Goal: Information Seeking & Learning: Learn about a topic

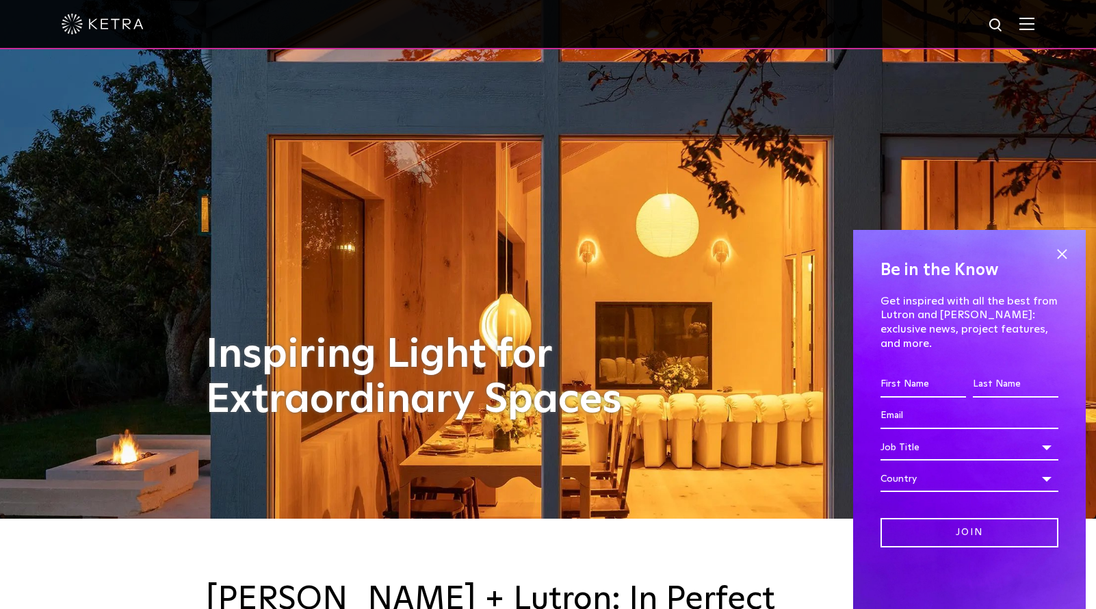
scroll to position [205, 0]
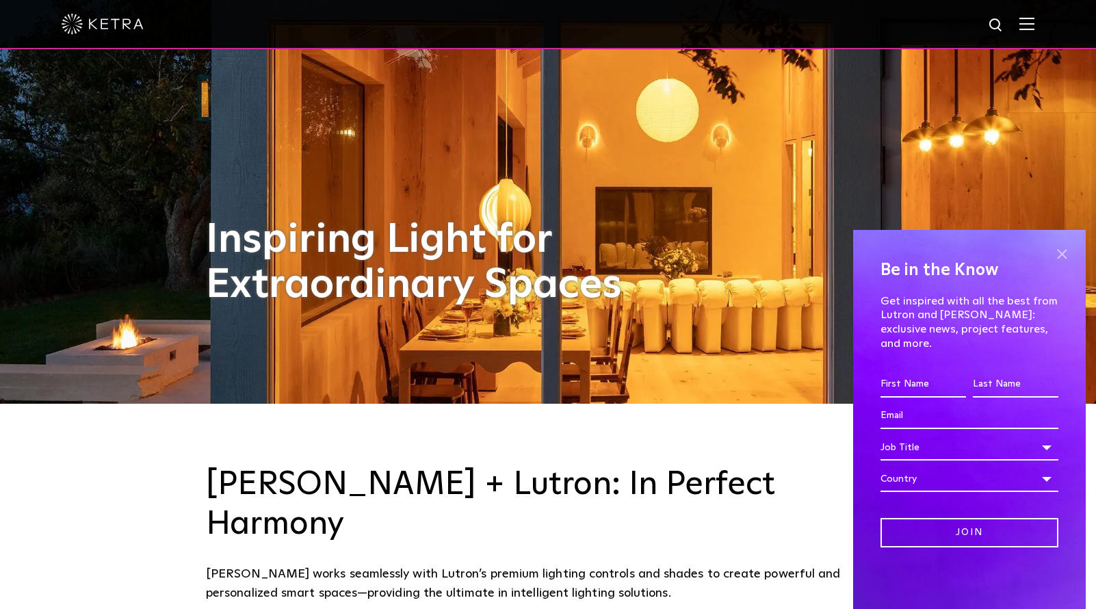
click at [1060, 264] on span at bounding box center [1061, 254] width 21 height 21
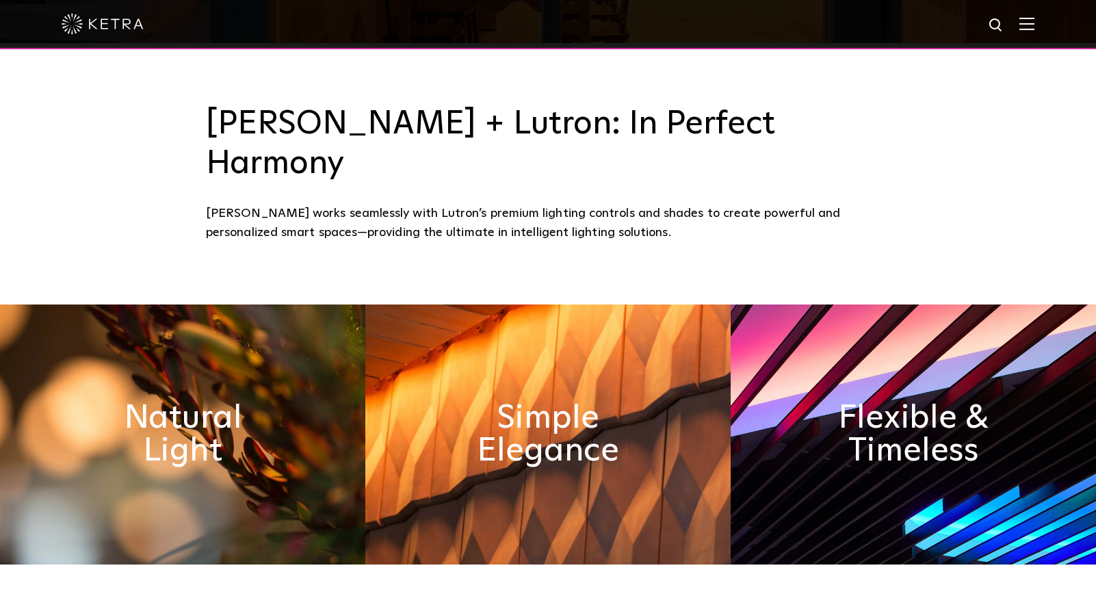
scroll to position [616, 0]
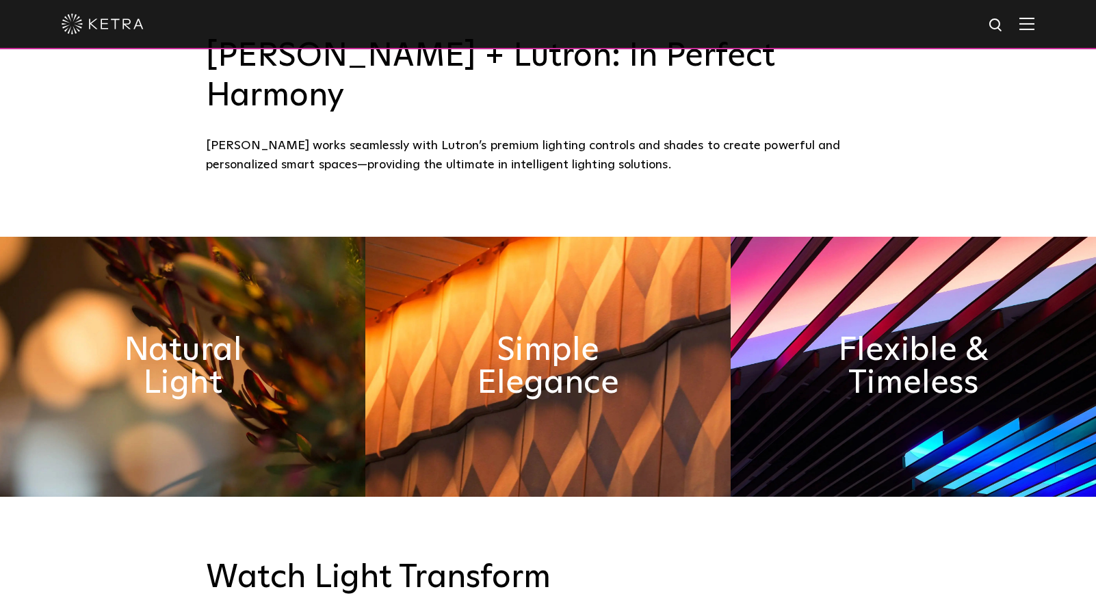
drag, startPoint x: 467, startPoint y: 508, endPoint x: 473, endPoint y: 511, distance: 7.6
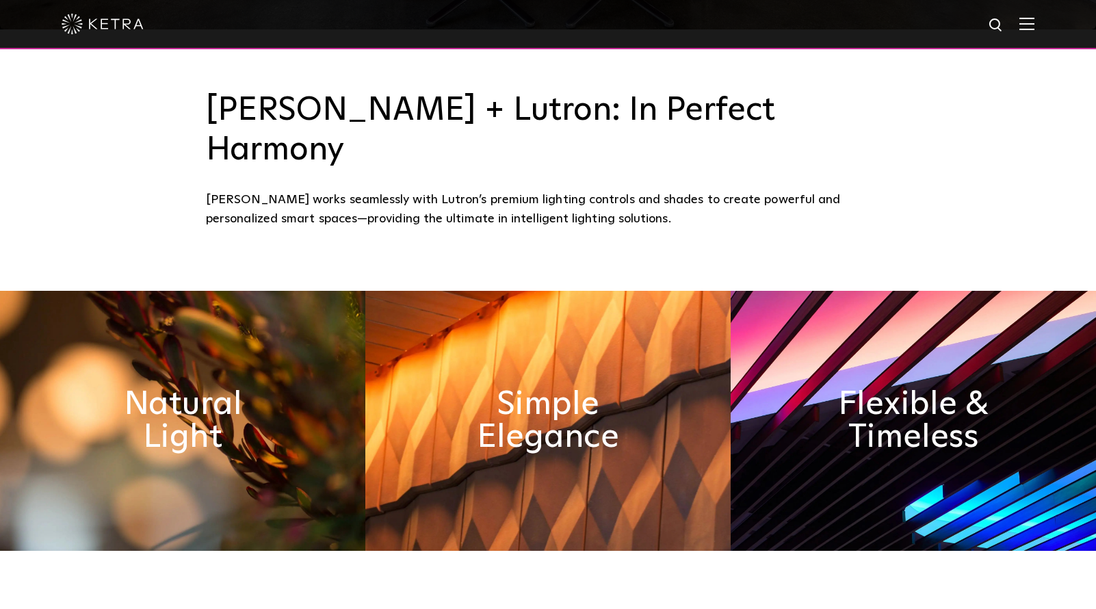
scroll to position [632, 0]
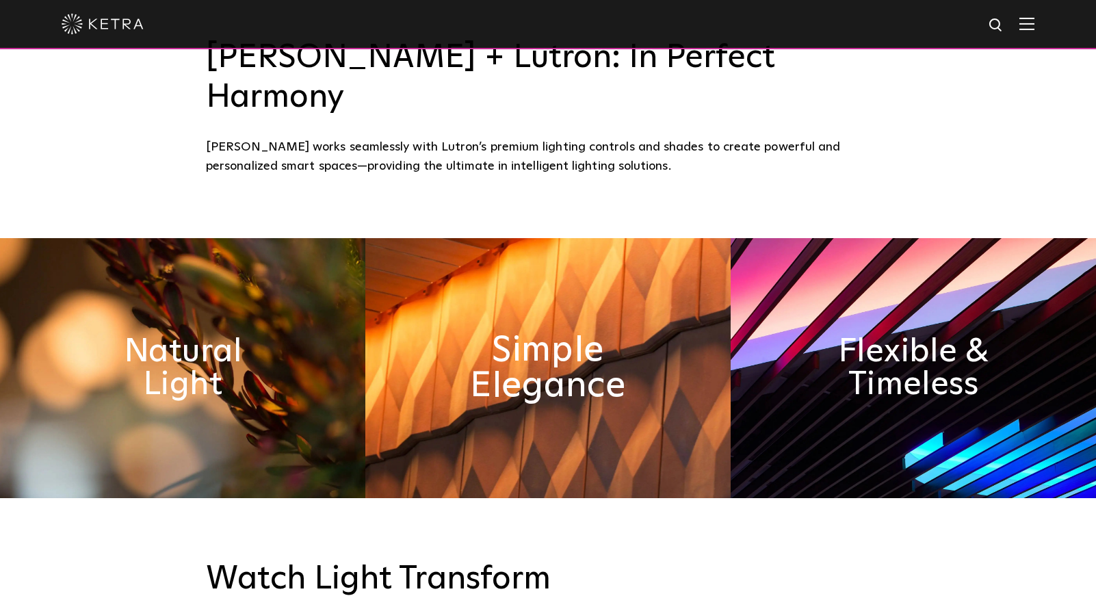
click at [562, 336] on h2 "Simple Elegance" at bounding box center [547, 368] width 199 height 72
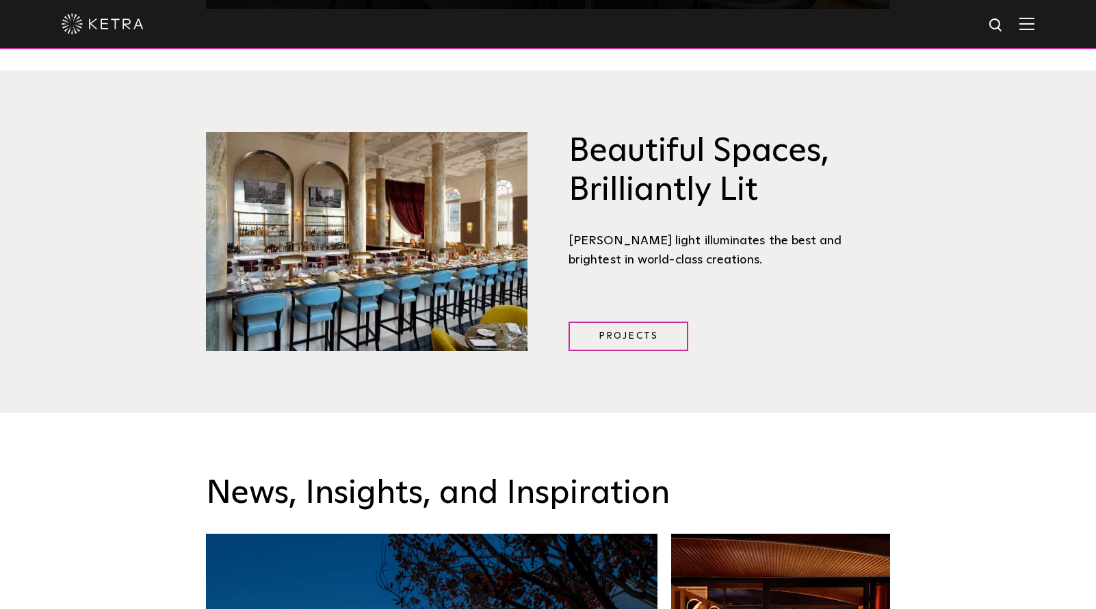
scroll to position [1795, 0]
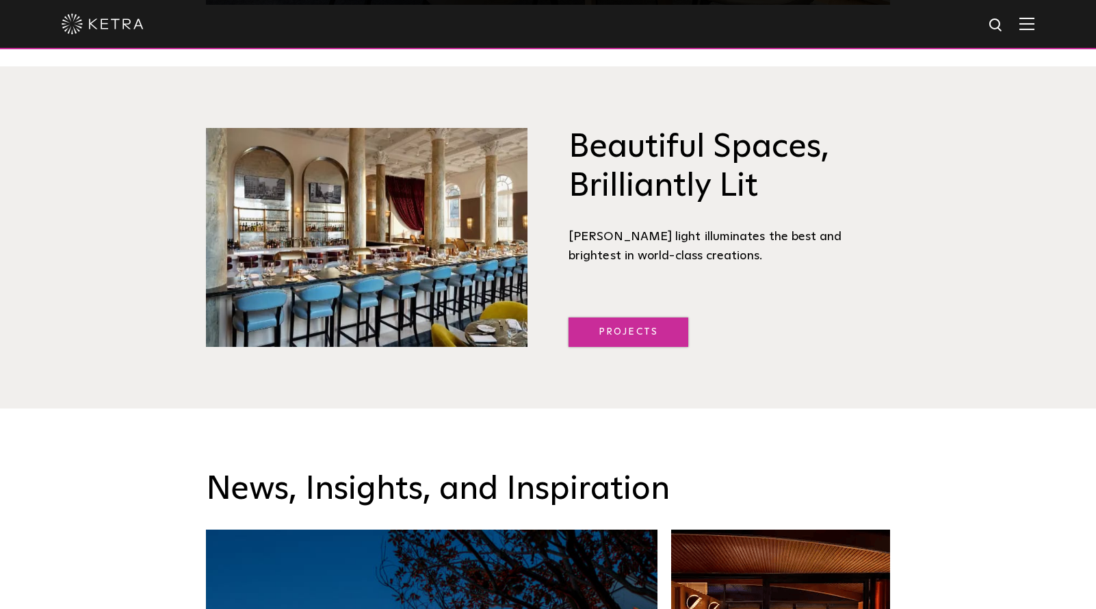
click at [621, 317] on link "Projects" at bounding box center [628, 331] width 120 height 29
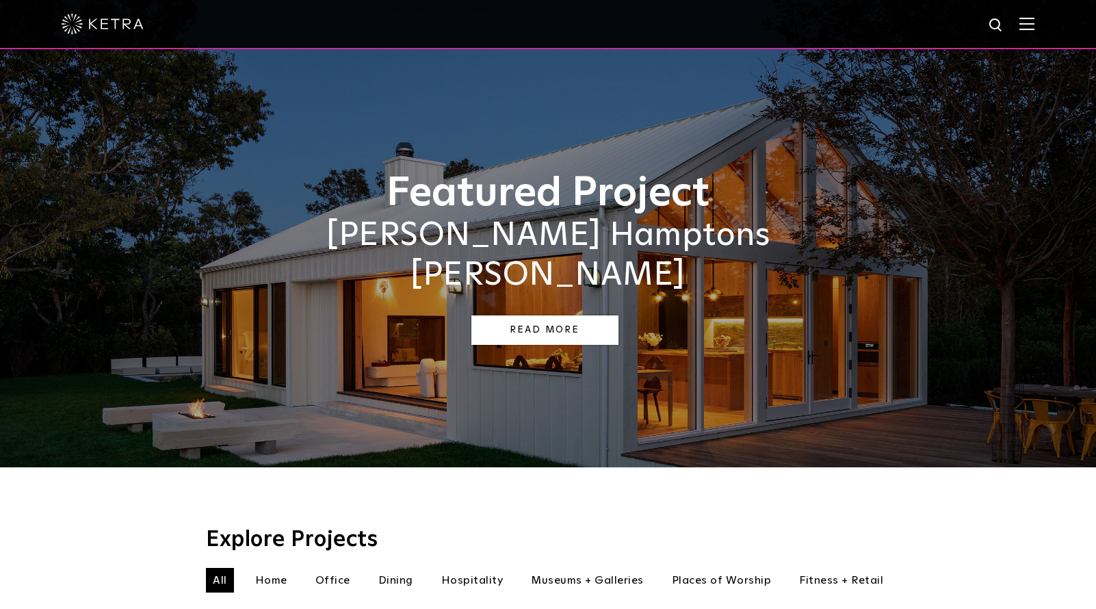
click at [540, 315] on link "Read More" at bounding box center [544, 329] width 147 height 29
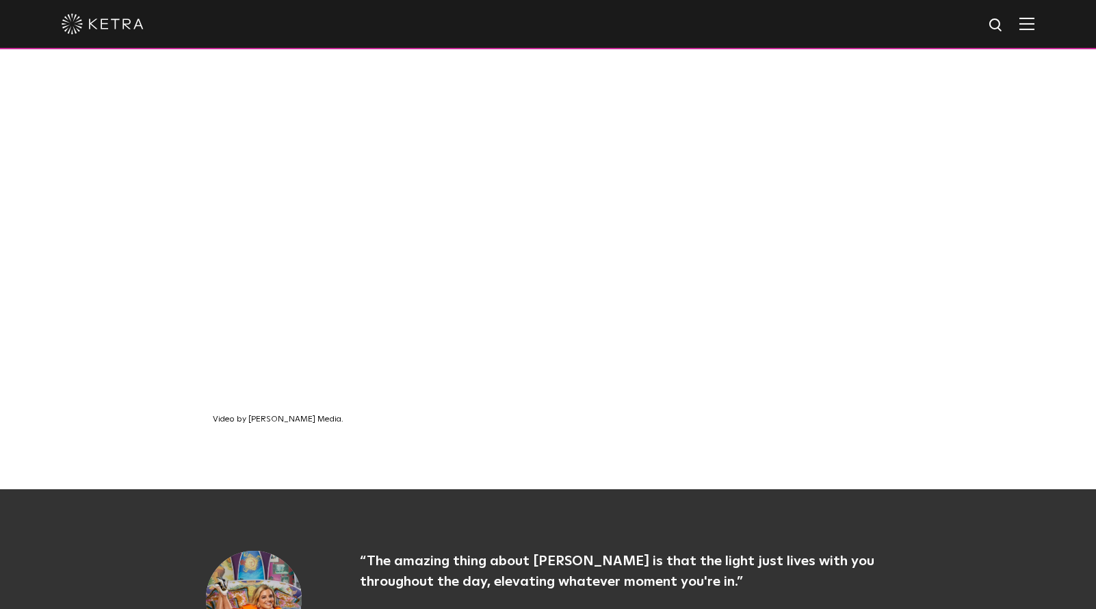
scroll to position [889, 0]
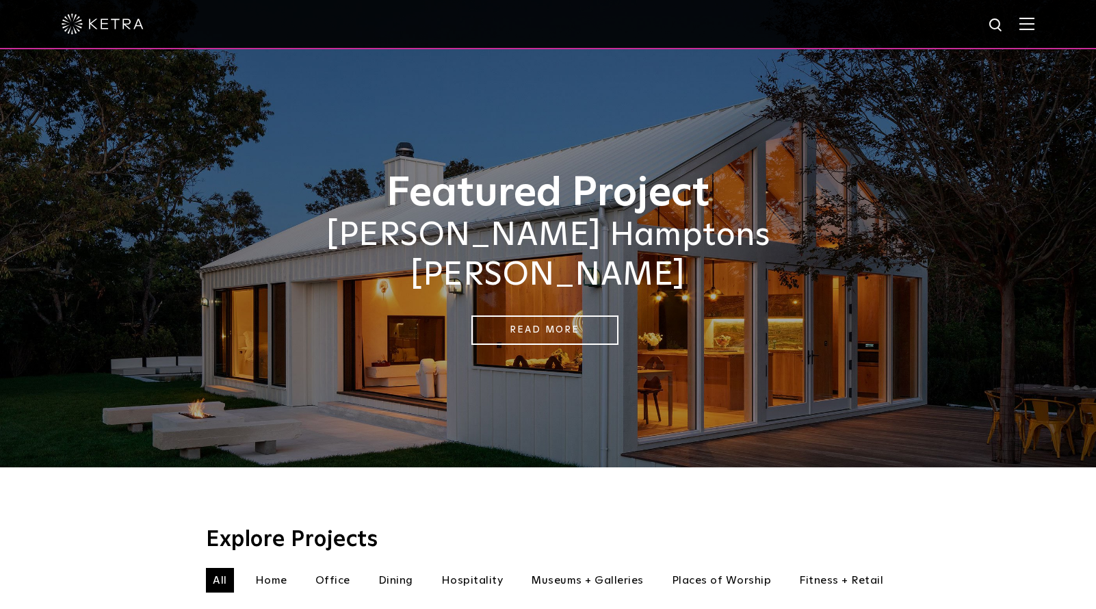
scroll to position [342, 0]
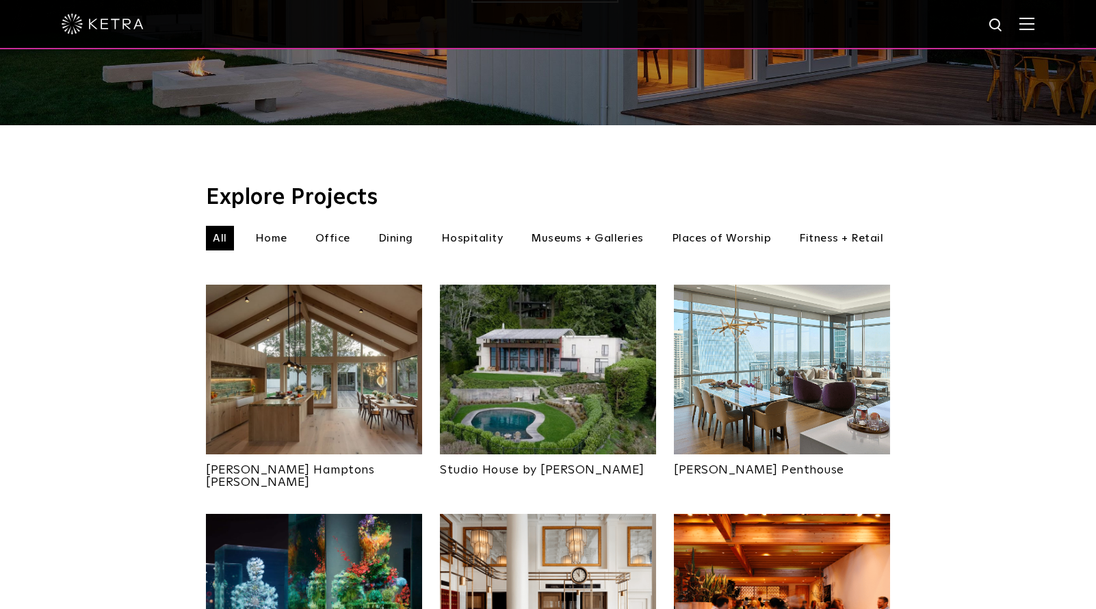
click at [268, 226] on li "Home" at bounding box center [271, 238] width 46 height 25
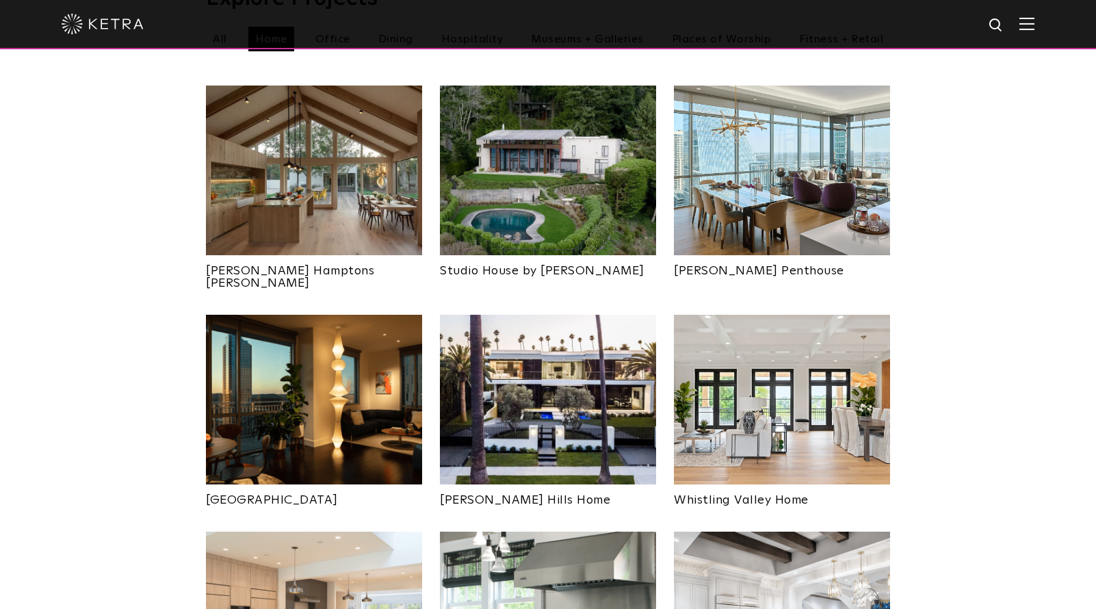
scroll to position [547, 0]
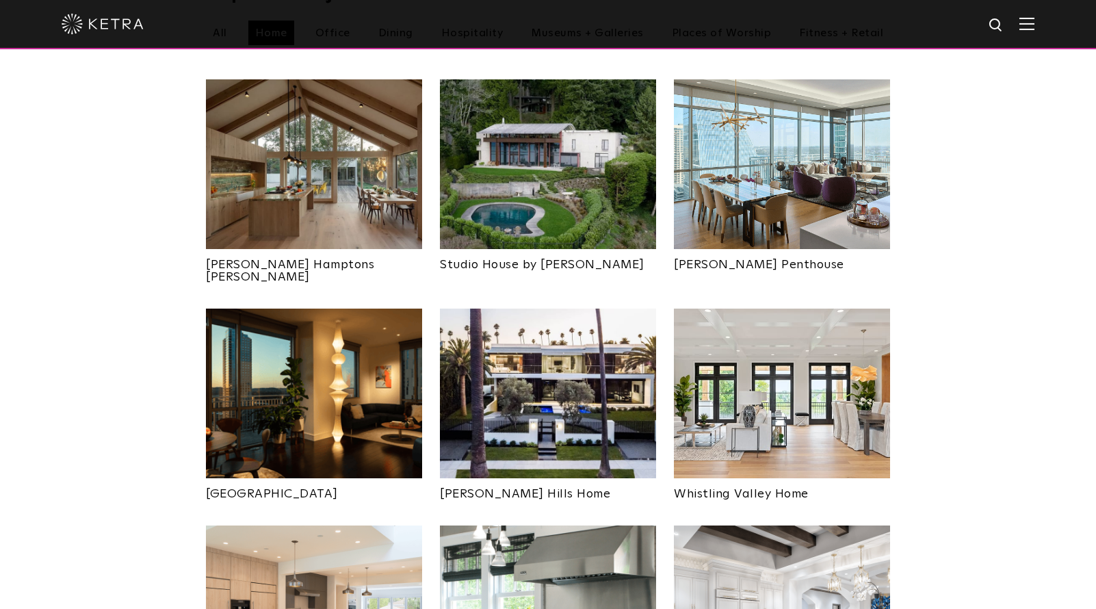
click at [296, 478] on link "[GEOGRAPHIC_DATA]" at bounding box center [314, 489] width 216 height 22
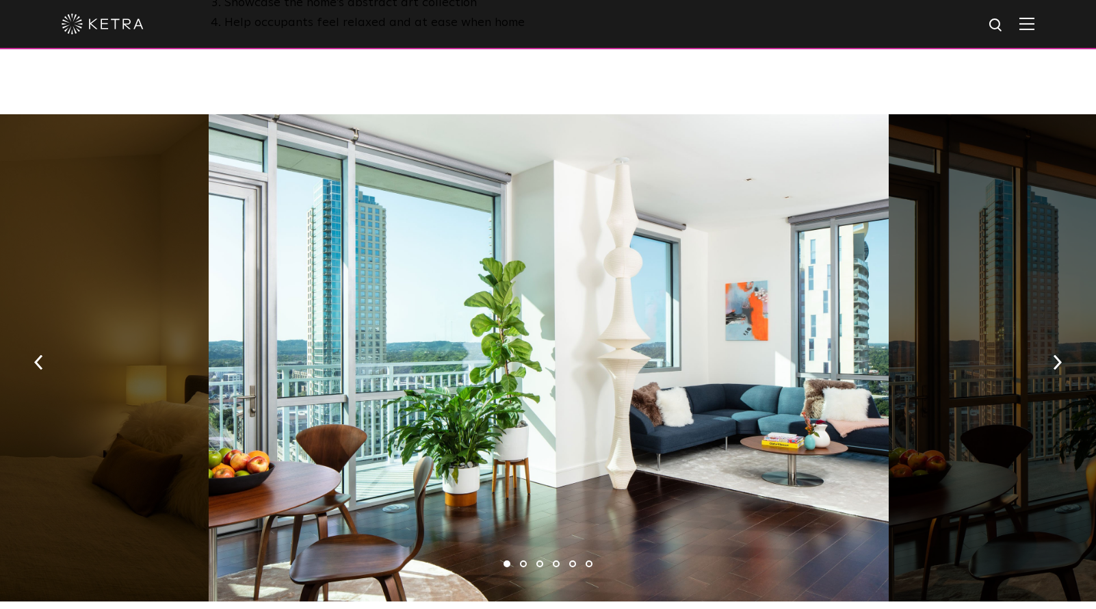
scroll to position [889, 0]
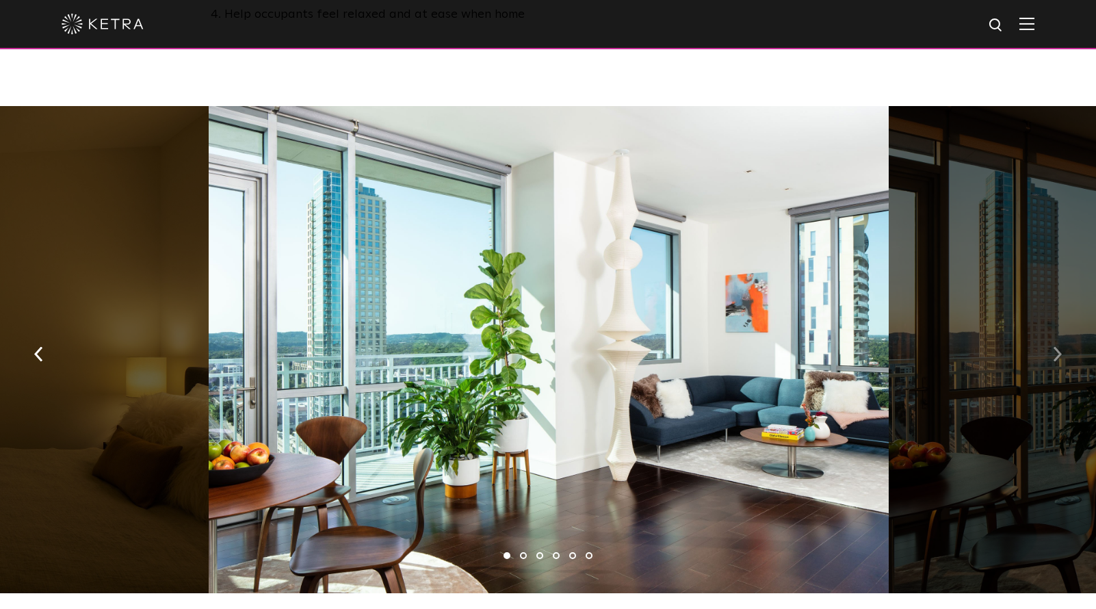
click at [1047, 330] on button "button" at bounding box center [1057, 353] width 29 height 47
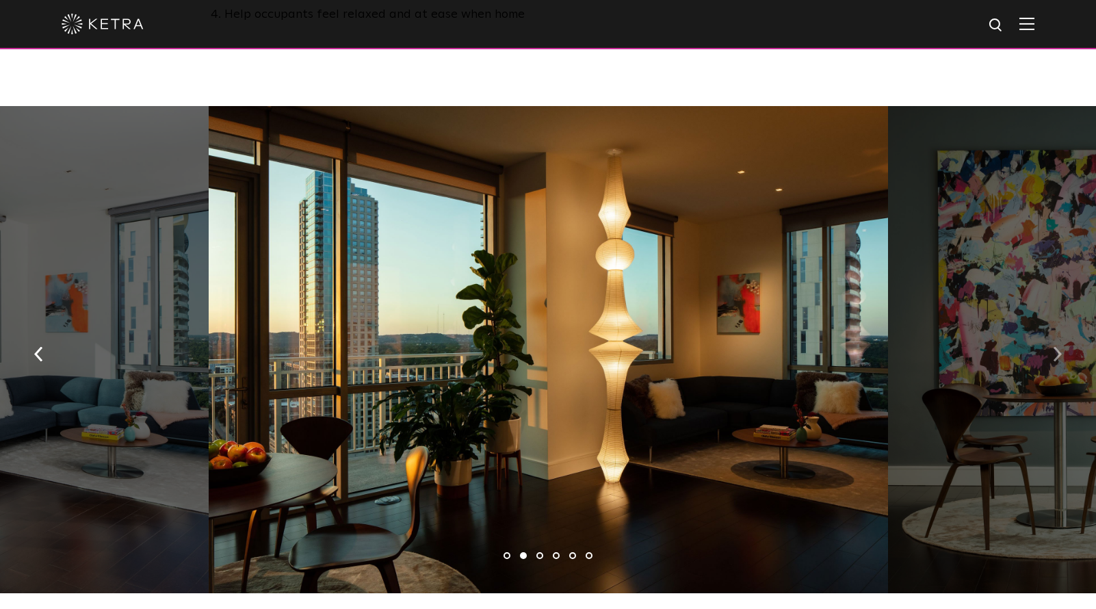
click at [1056, 347] on img "button" at bounding box center [1057, 354] width 9 height 15
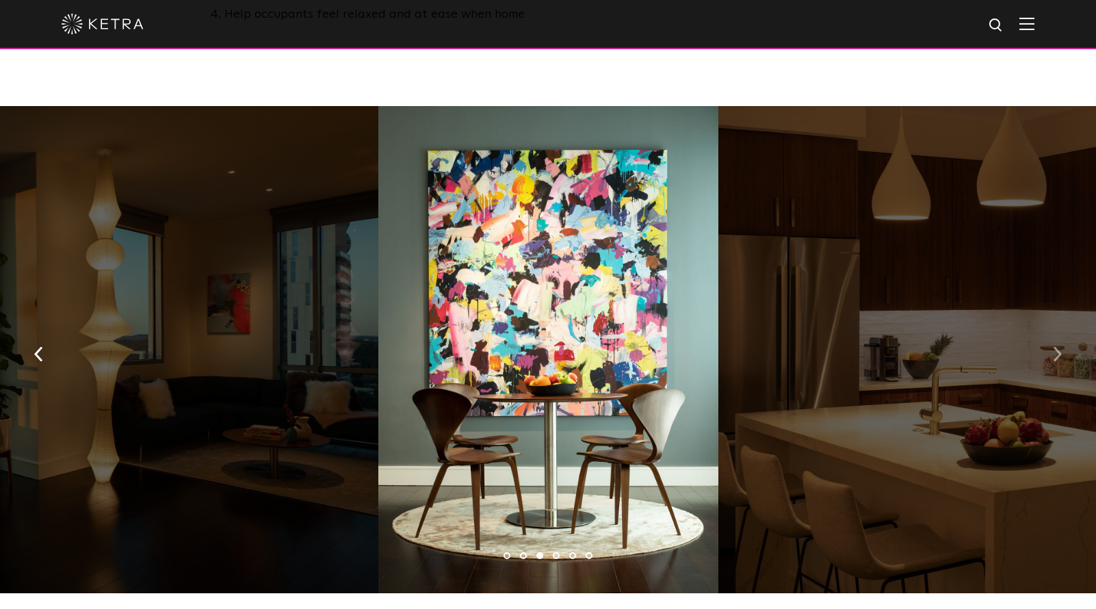
click at [1056, 347] on img "button" at bounding box center [1057, 354] width 9 height 15
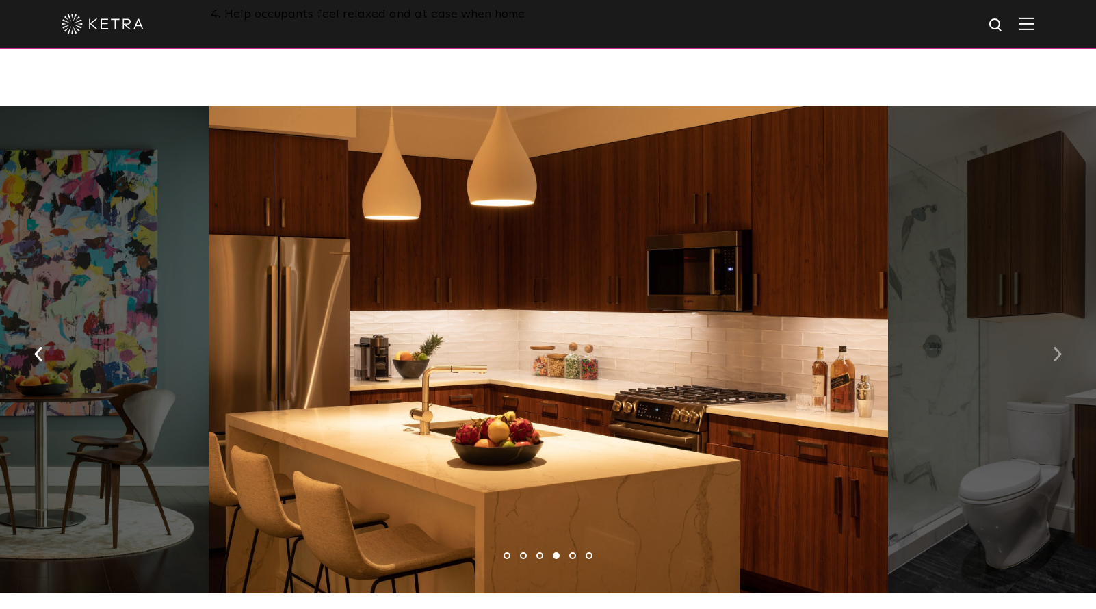
click at [1056, 347] on img "button" at bounding box center [1057, 354] width 9 height 15
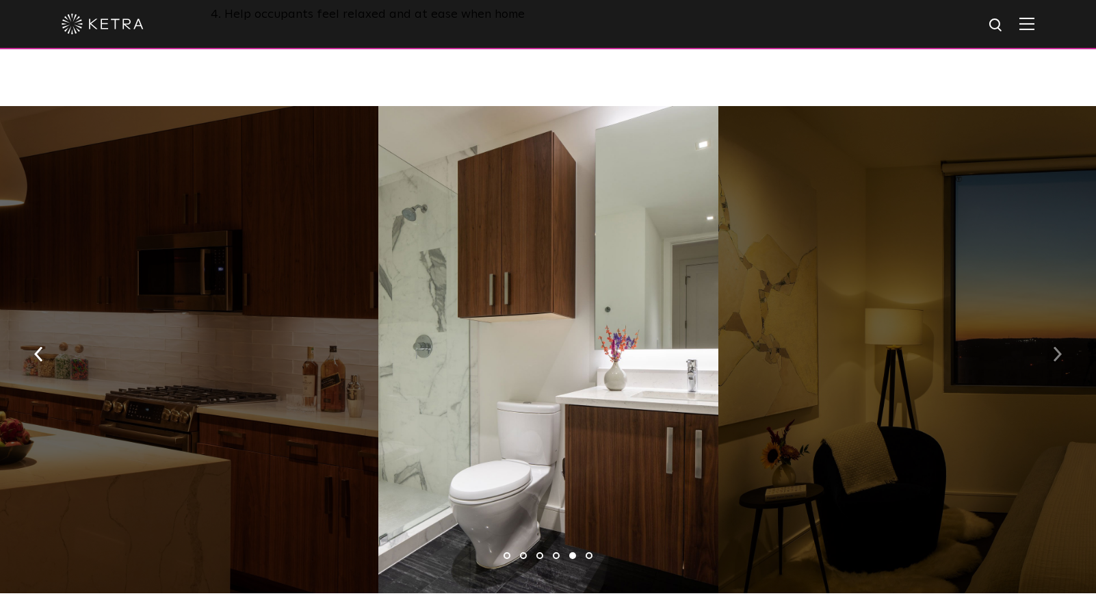
click at [1056, 347] on img "button" at bounding box center [1057, 354] width 9 height 15
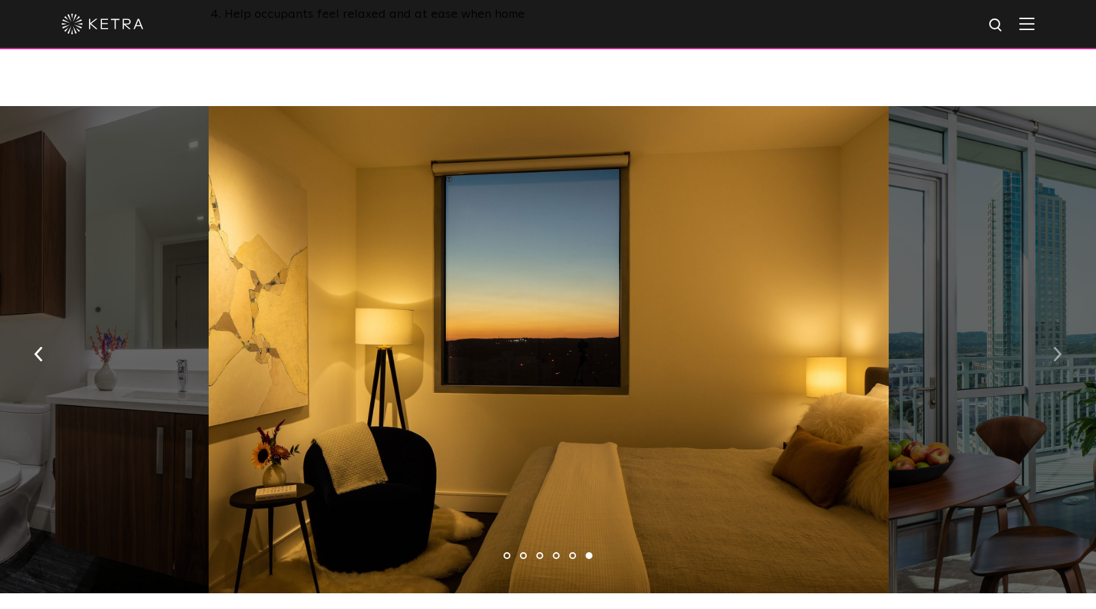
click at [1056, 347] on img "button" at bounding box center [1057, 354] width 9 height 15
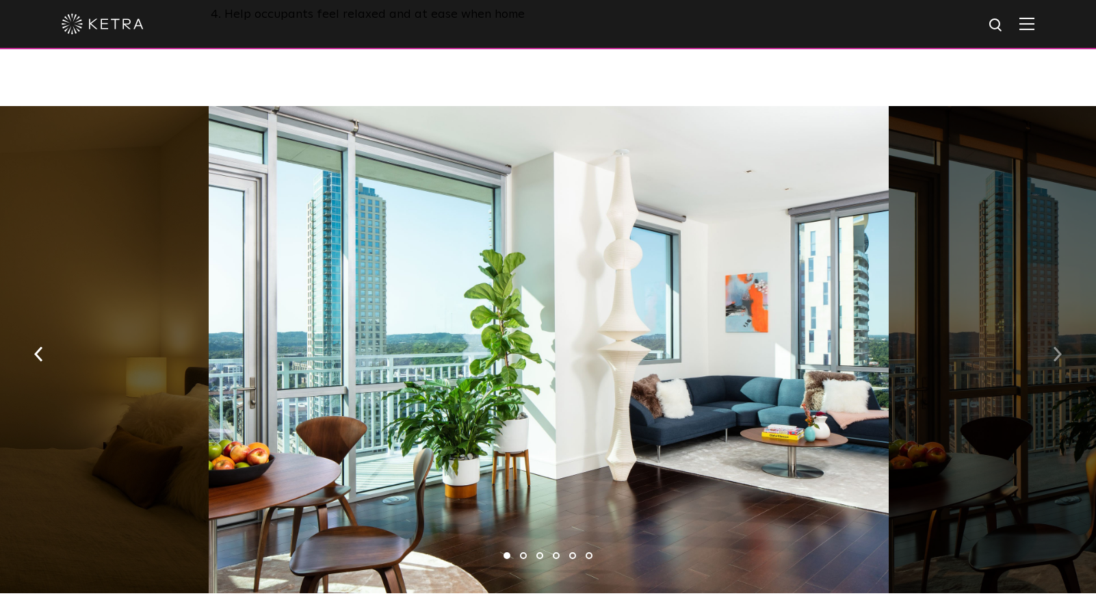
click at [1056, 347] on img "button" at bounding box center [1057, 354] width 9 height 15
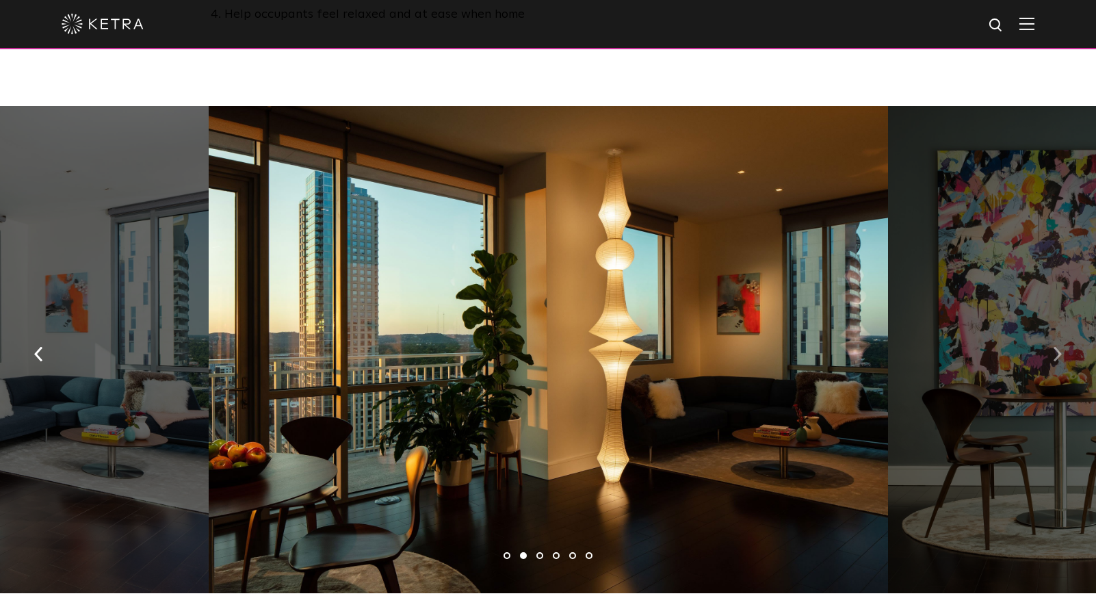
click at [1056, 347] on img "button" at bounding box center [1057, 354] width 9 height 15
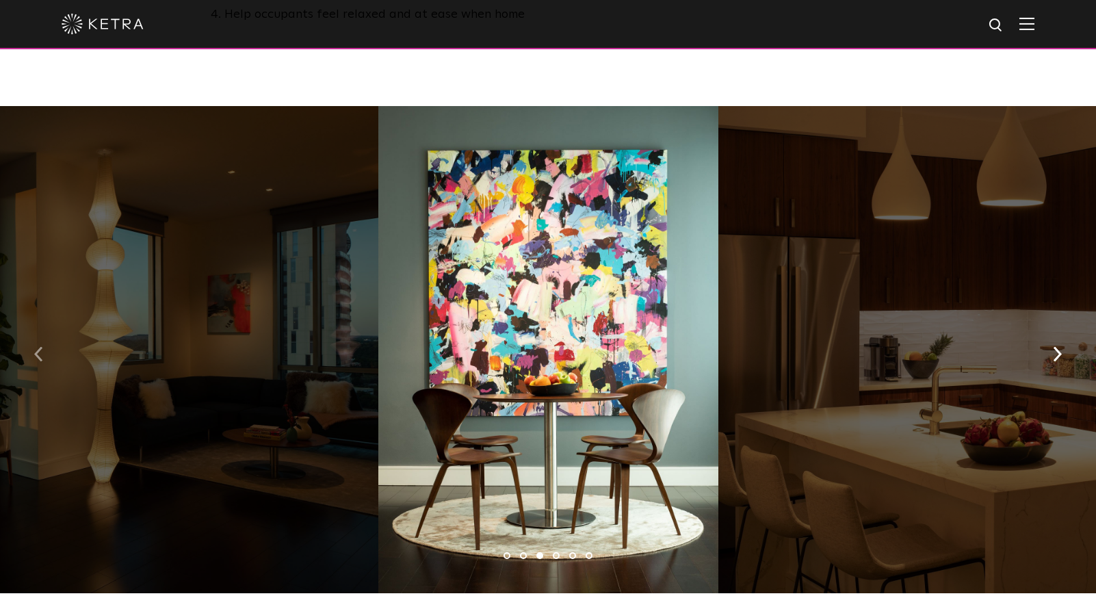
click at [44, 332] on button "button" at bounding box center [38, 353] width 29 height 47
